Goal: Task Accomplishment & Management: Manage account settings

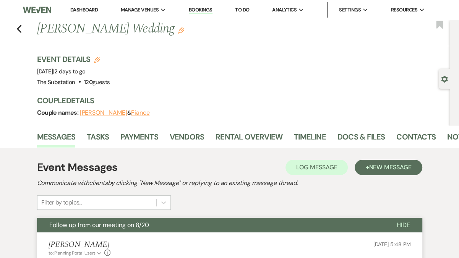
click at [77, 9] on link "Dashboard" at bounding box center [84, 9] width 28 height 6
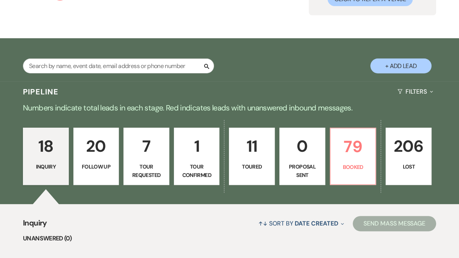
scroll to position [89, 0]
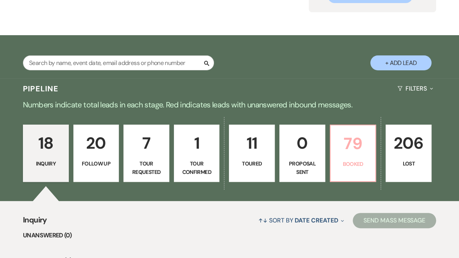
click at [342, 146] on p "79" at bounding box center [353, 144] width 36 height 26
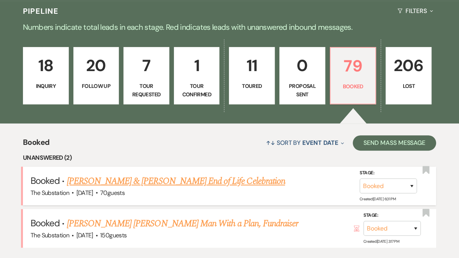
scroll to position [159, 0]
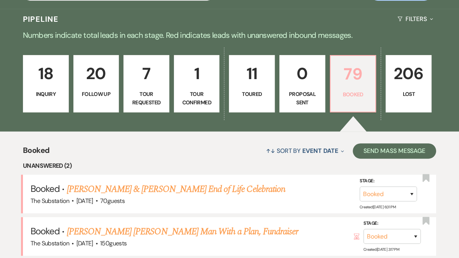
click at [363, 86] on link "79 Booked" at bounding box center [353, 83] width 47 height 57
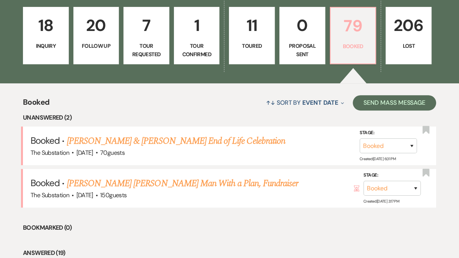
scroll to position [207, 0]
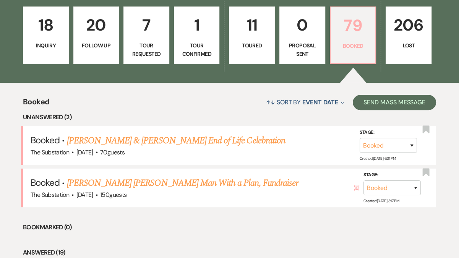
click at [348, 47] on p "Booked" at bounding box center [353, 46] width 36 height 8
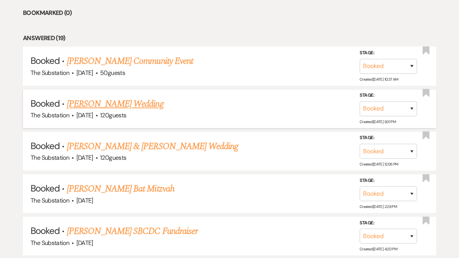
scroll to position [422, 0]
click at [122, 187] on link "[PERSON_NAME] Bat Mitzvah" at bounding box center [121, 188] width 108 height 14
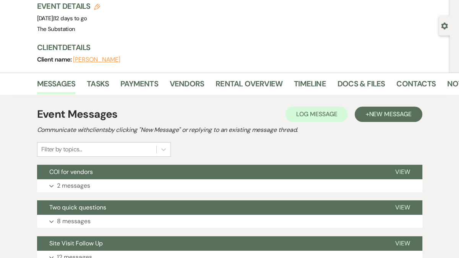
scroll to position [50, 0]
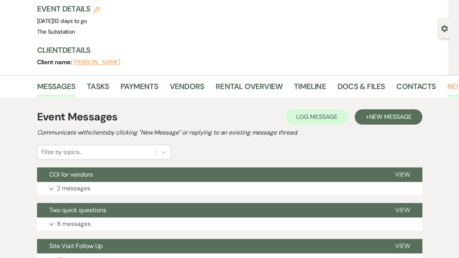
click at [449, 88] on link "Notes" at bounding box center [459, 88] width 24 height 17
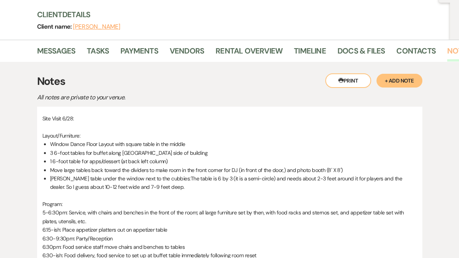
scroll to position [87, 0]
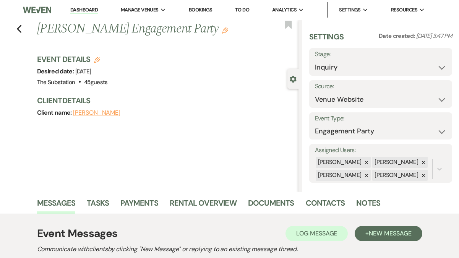
select select "5"
select select "10"
